Goal: Contribute content: Contribute content

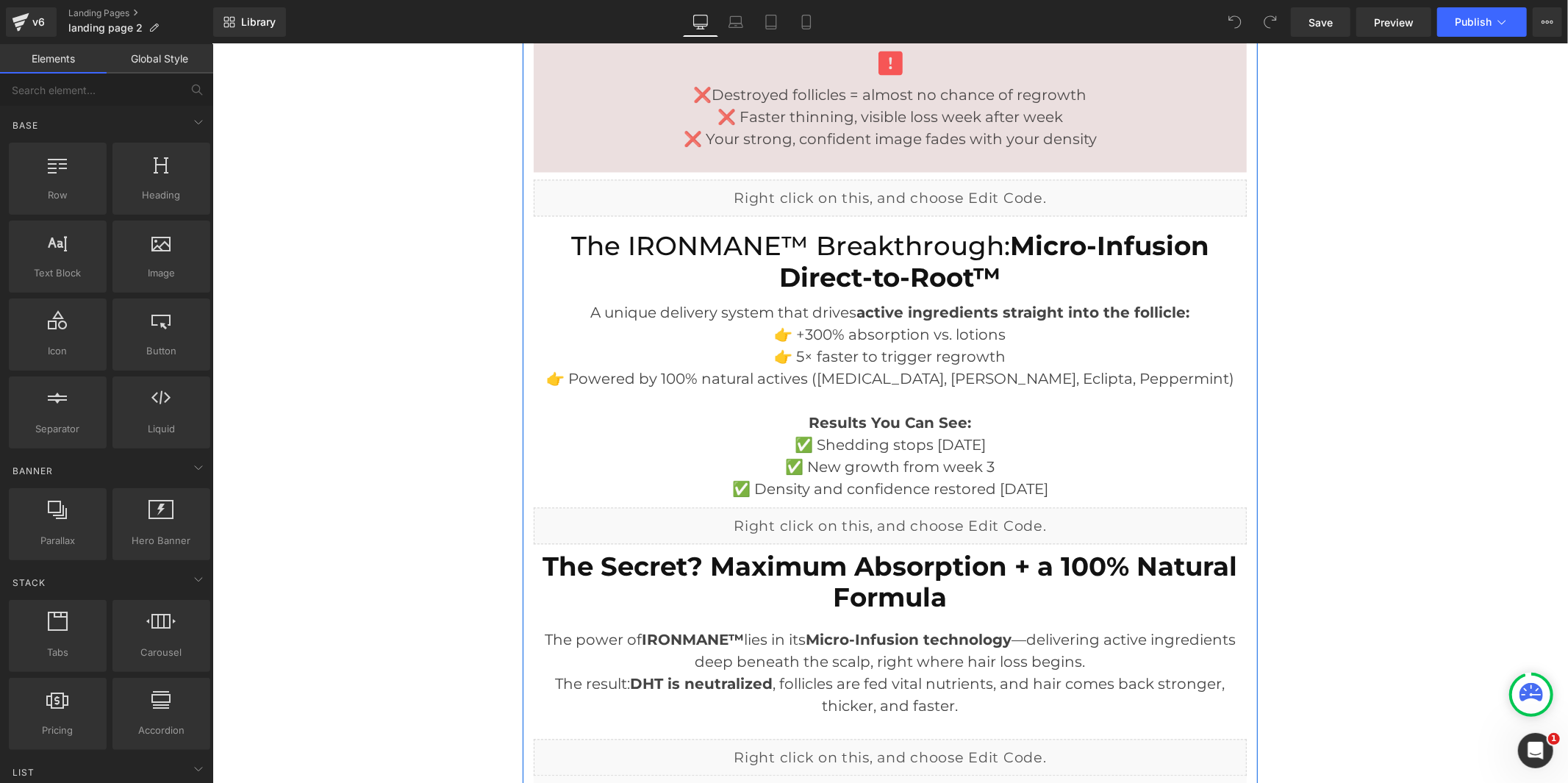
scroll to position [2451, 0]
click at [897, 520] on div "Liquid" at bounding box center [890, 524] width 713 height 36
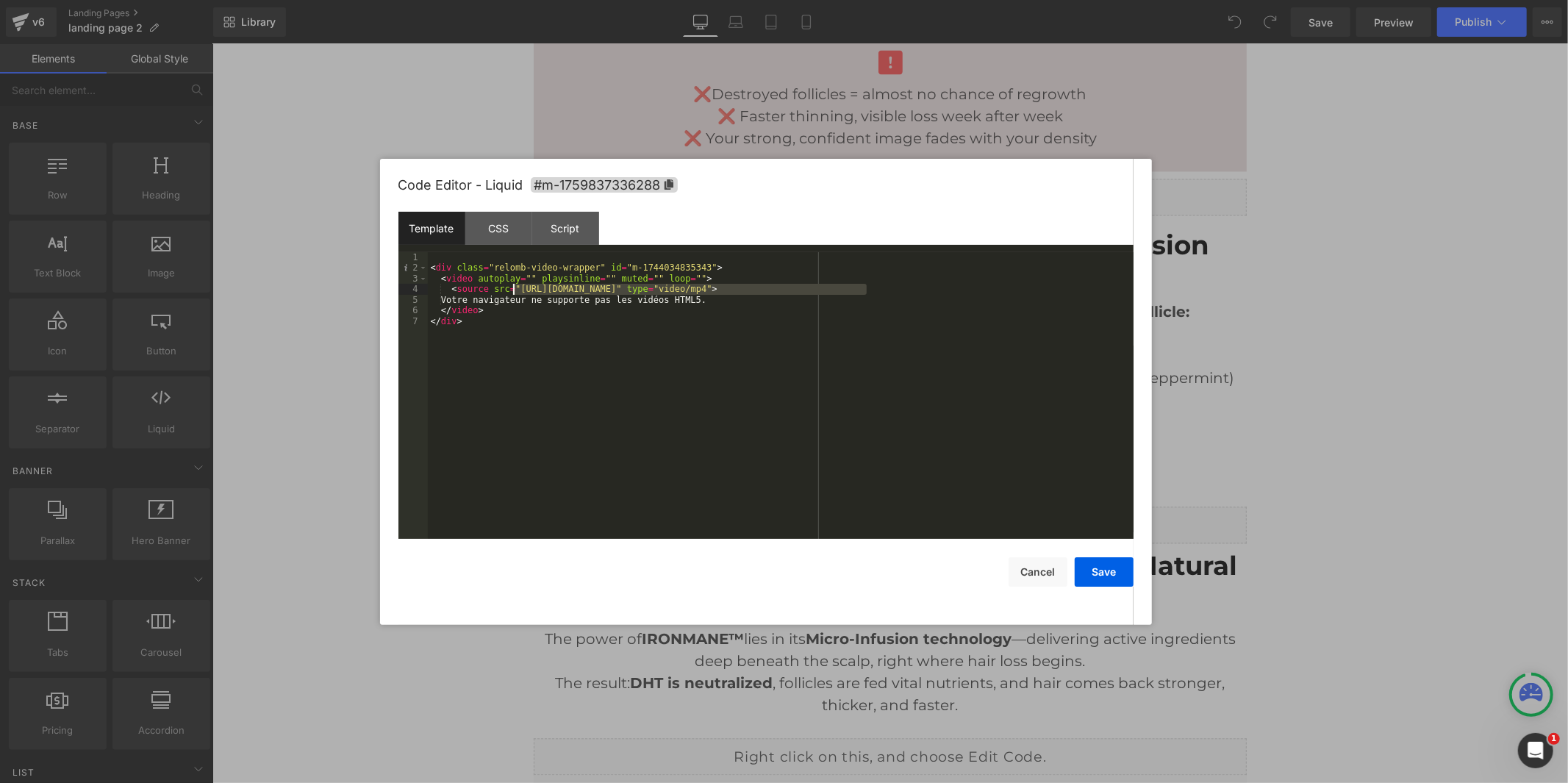
drag, startPoint x: 866, startPoint y: 289, endPoint x: 512, endPoint y: 287, distance: 354.0
click at [512, 287] on div "< div class = "relomb-video-wrapper" id = "m-1744034835343" > < video autoplay …" at bounding box center [781, 406] width 706 height 309
click at [1114, 579] on button "Save" at bounding box center [1104, 572] width 59 height 29
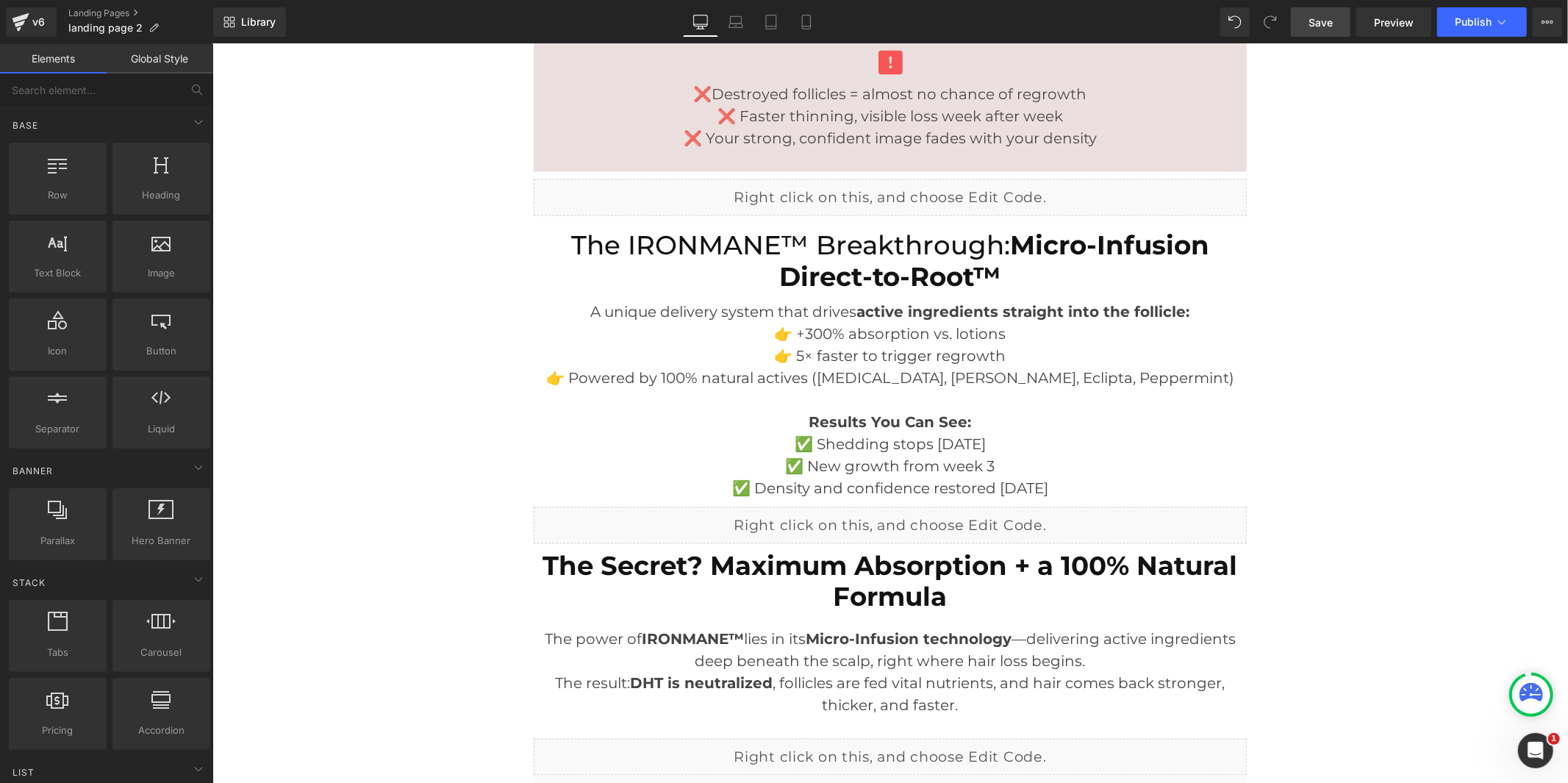
drag, startPoint x: 1329, startPoint y: 20, endPoint x: 1123, endPoint y: 19, distance: 206.0
click at [1329, 20] on span "Save" at bounding box center [1321, 22] width 24 height 15
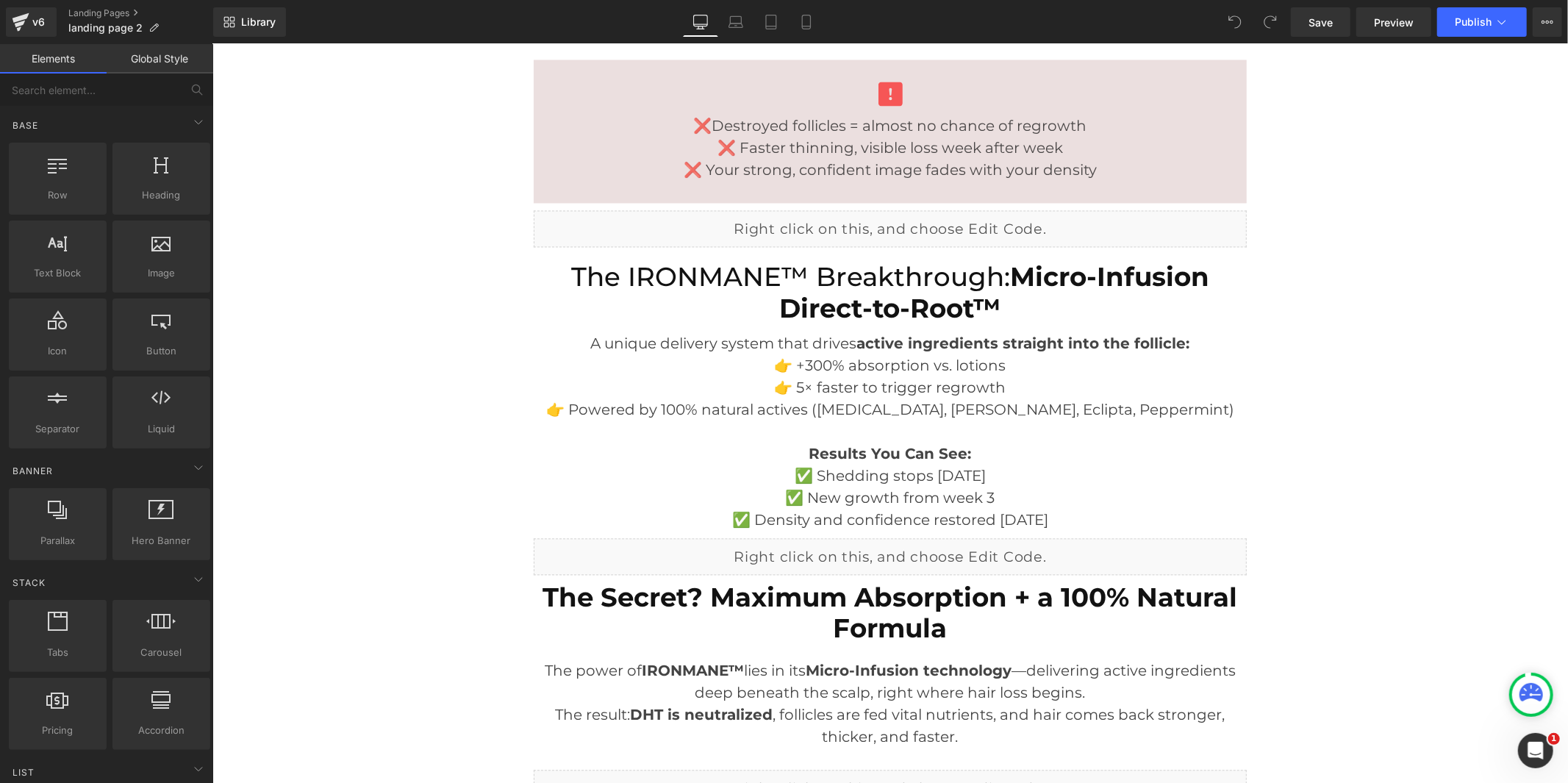
scroll to position [2451, 0]
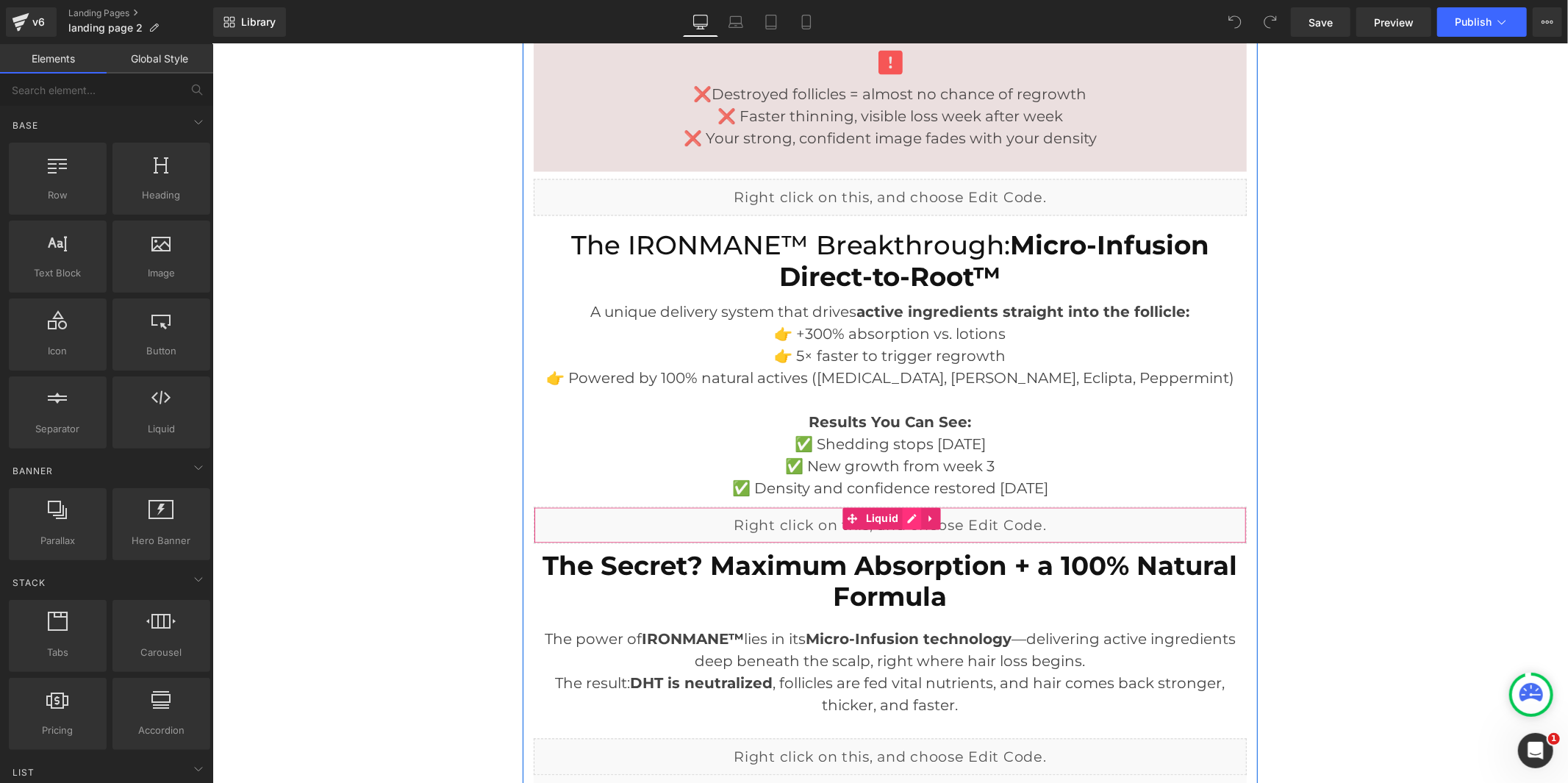
click at [907, 517] on div "Liquid" at bounding box center [890, 524] width 713 height 36
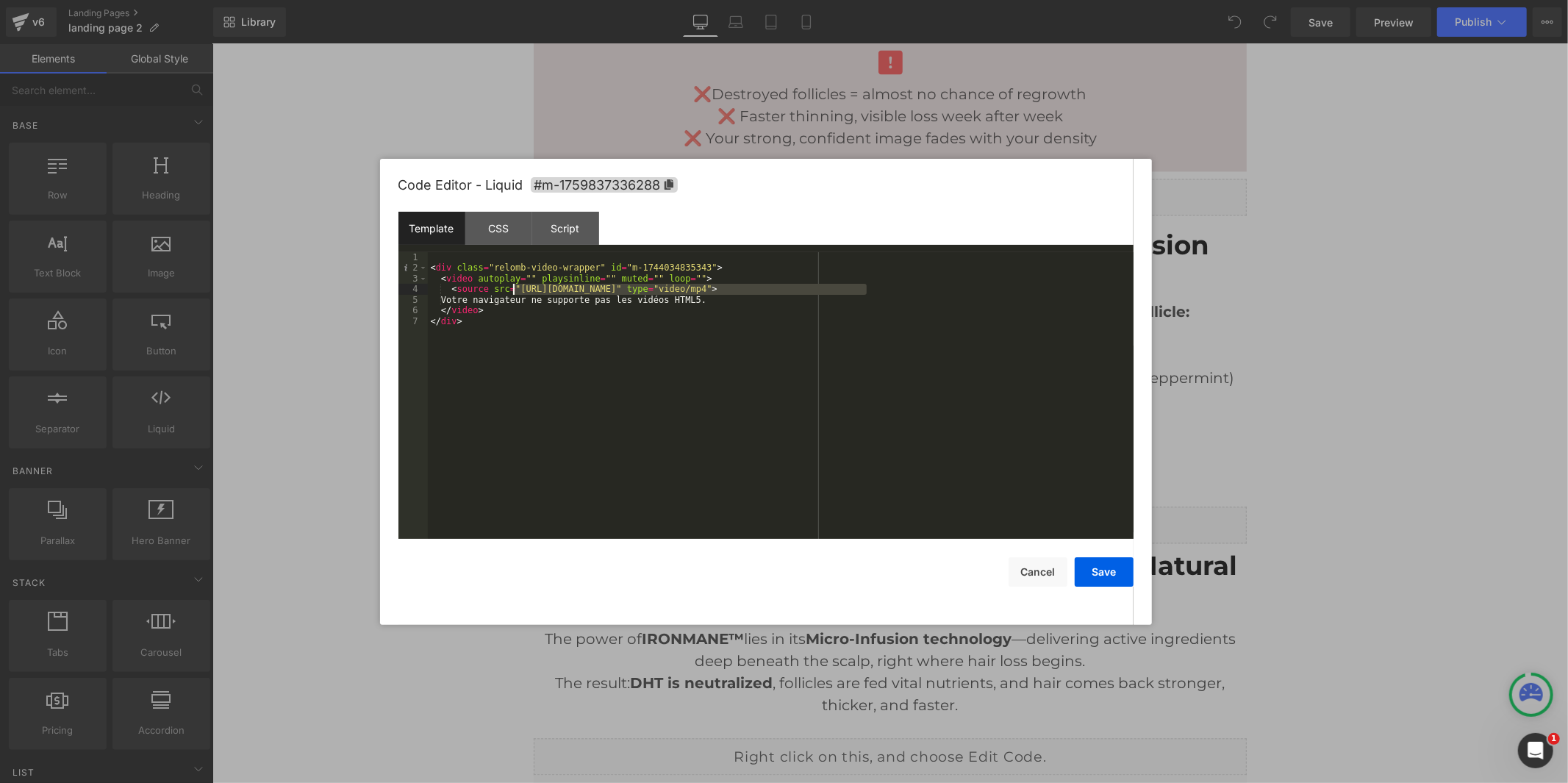
drag, startPoint x: 865, startPoint y: 294, endPoint x: 512, endPoint y: 293, distance: 353.0
click at [512, 293] on div "< div class = "relomb-video-wrapper" id = "m-1744034835343" > < video autoplay …" at bounding box center [781, 406] width 706 height 309
click at [1086, 577] on button "Save" at bounding box center [1104, 572] width 59 height 29
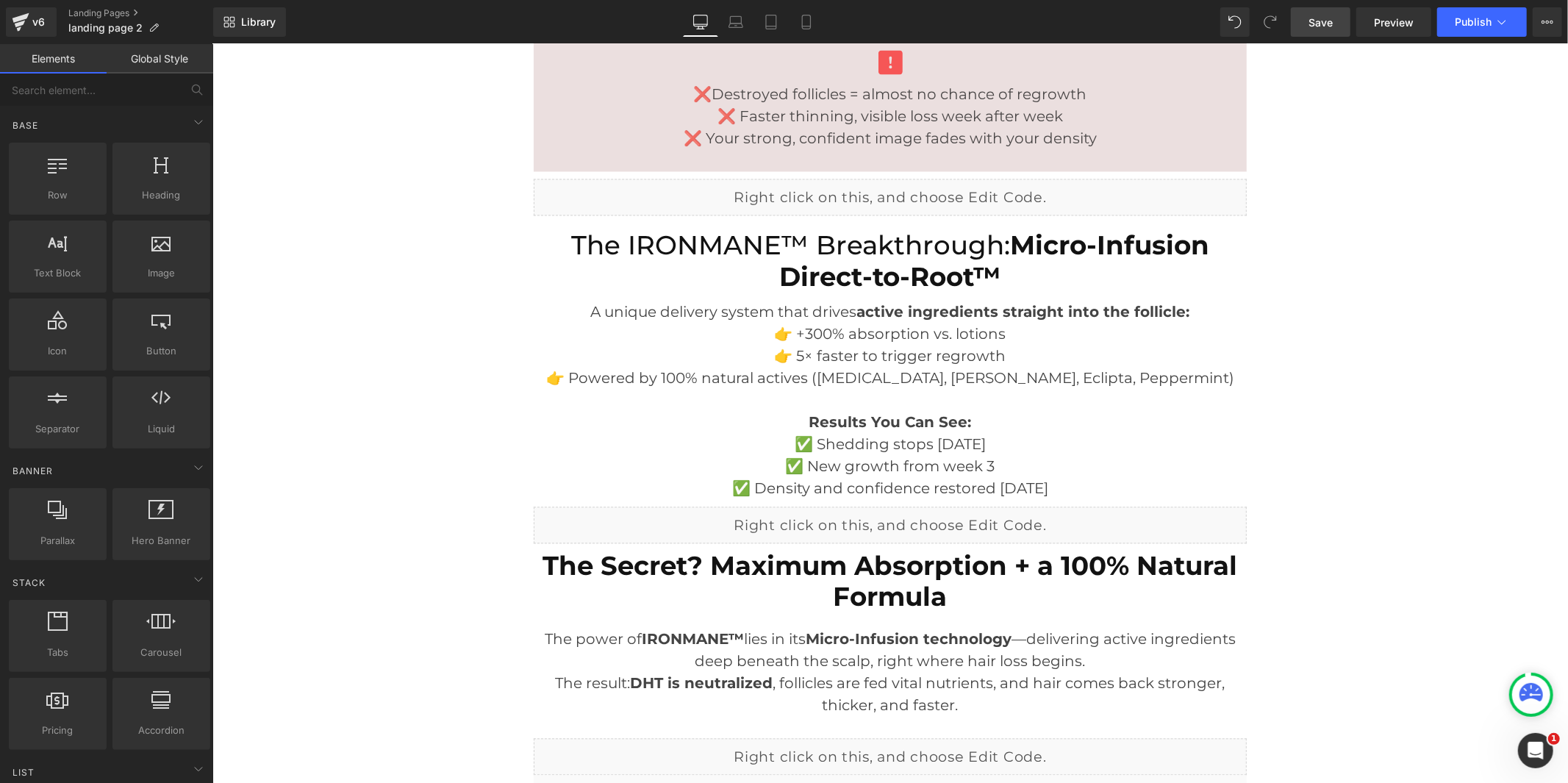
click at [1328, 23] on span "Save" at bounding box center [1321, 22] width 24 height 15
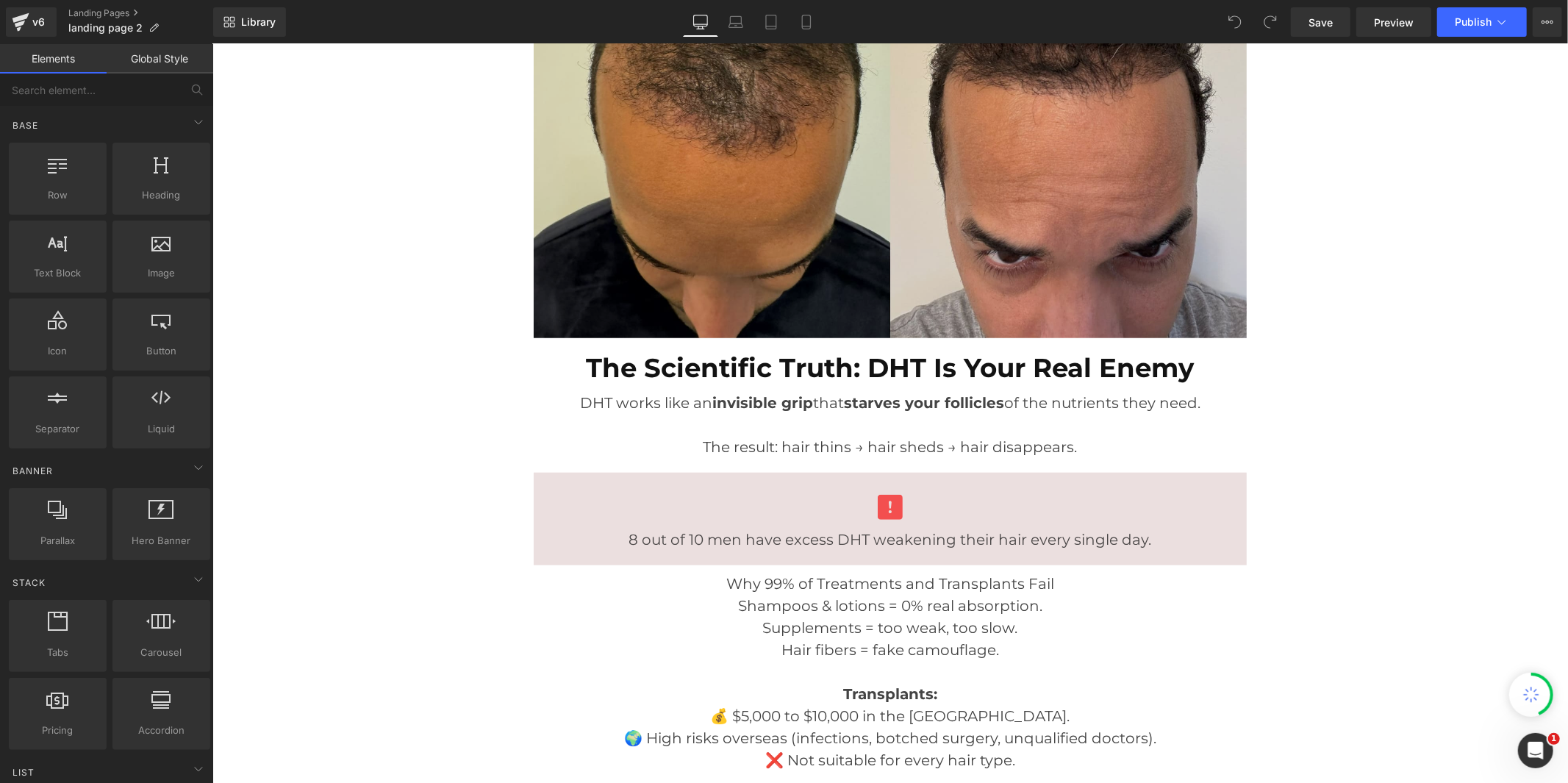
scroll to position [1471, 0]
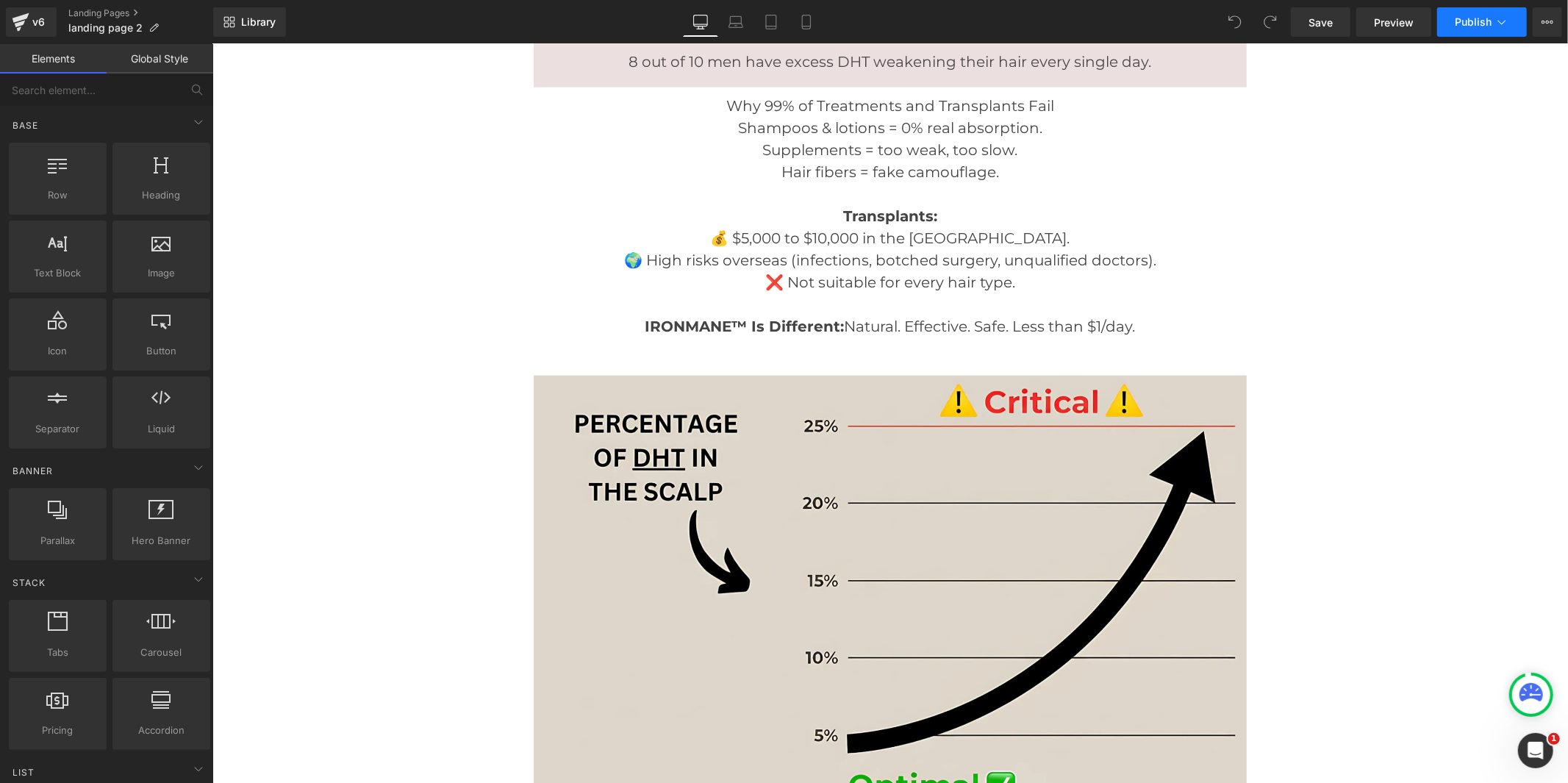
click at [1467, 23] on span "Publish" at bounding box center [1473, 22] width 36 height 12
